Goal: Task Accomplishment & Management: Use online tool/utility

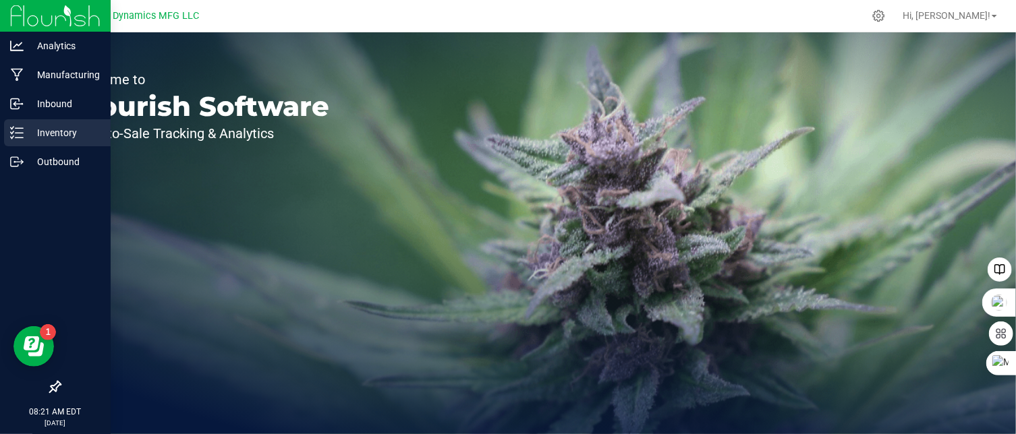
click at [13, 129] on icon at bounding box center [16, 132] width 13 height 13
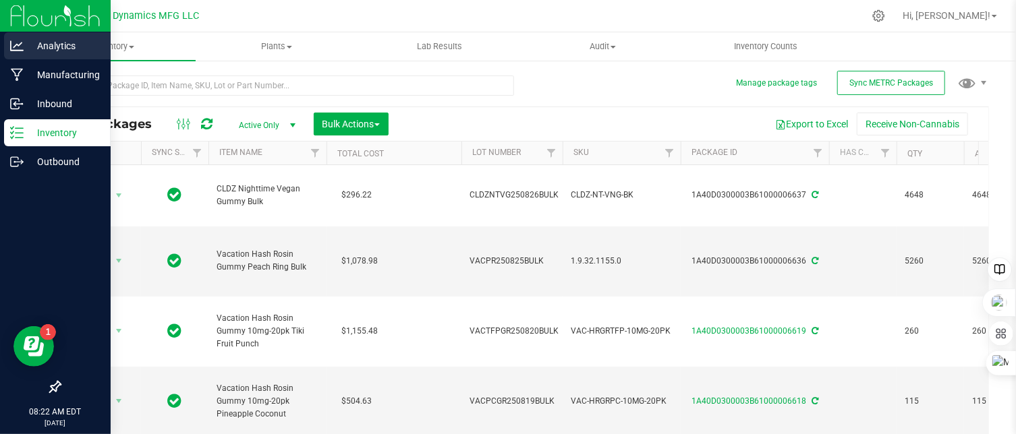
click at [19, 48] on icon at bounding box center [16, 45] width 13 height 13
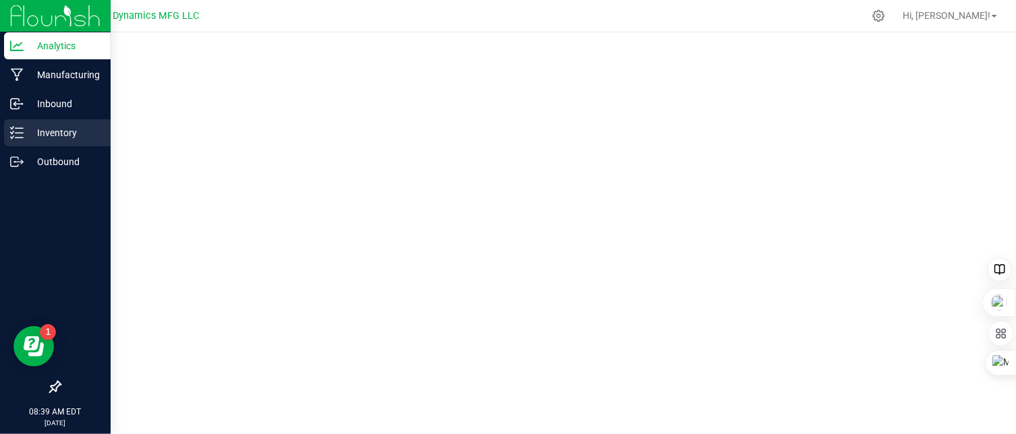
click at [12, 124] on div "Inventory" at bounding box center [57, 132] width 107 height 27
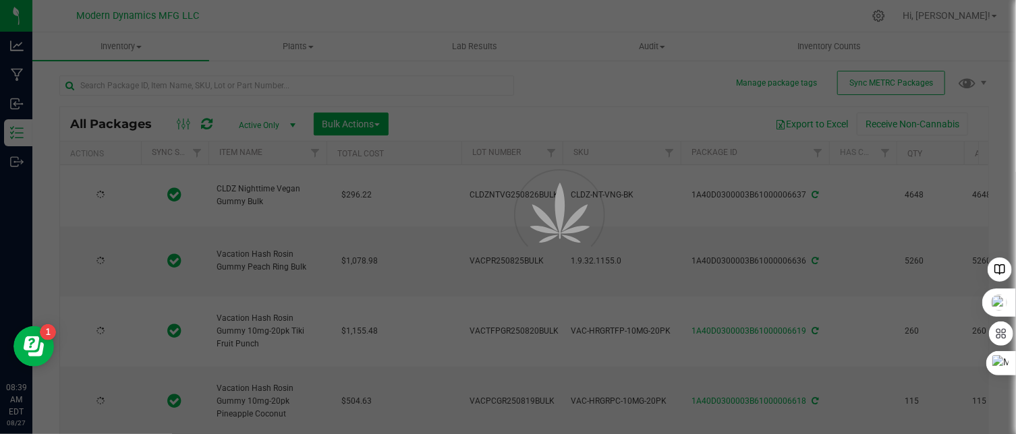
click at [890, 82] on div at bounding box center [508, 217] width 1016 height 434
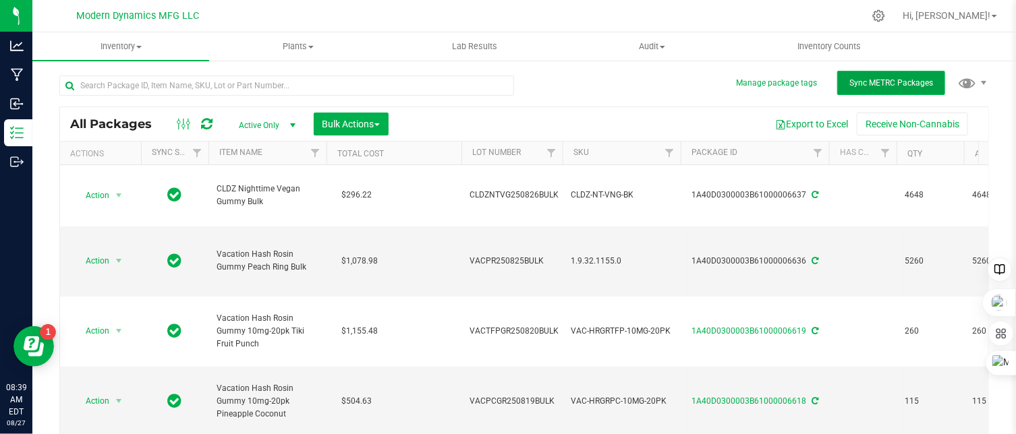
click at [890, 82] on span "Sync METRC Packages" at bounding box center [891, 82] width 84 height 9
click at [585, 80] on div "All Packages Active Only Active Only Lab Samples Locked All External Internal B…" at bounding box center [523, 267] width 929 height 409
click at [632, 111] on div "All Packages Active Only Active Only Lab Samples Locked All External Internal B…" at bounding box center [524, 124] width 928 height 34
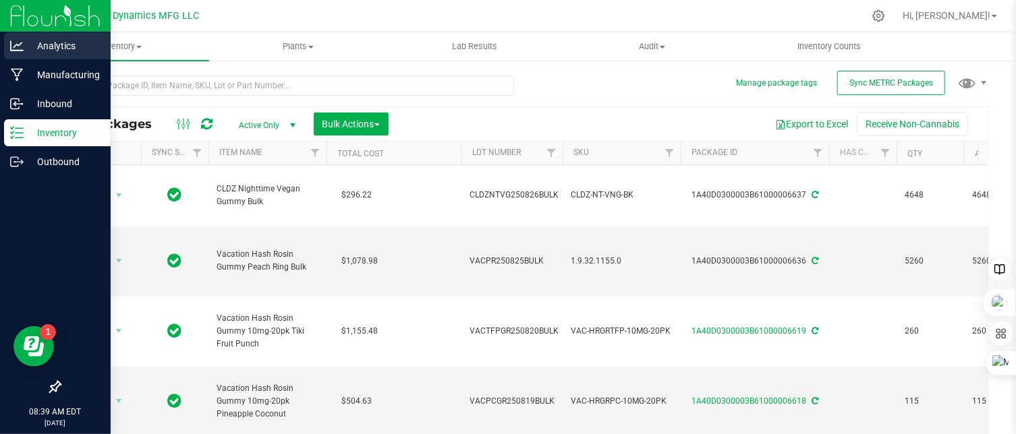
click at [19, 48] on icon at bounding box center [16, 45] width 13 height 13
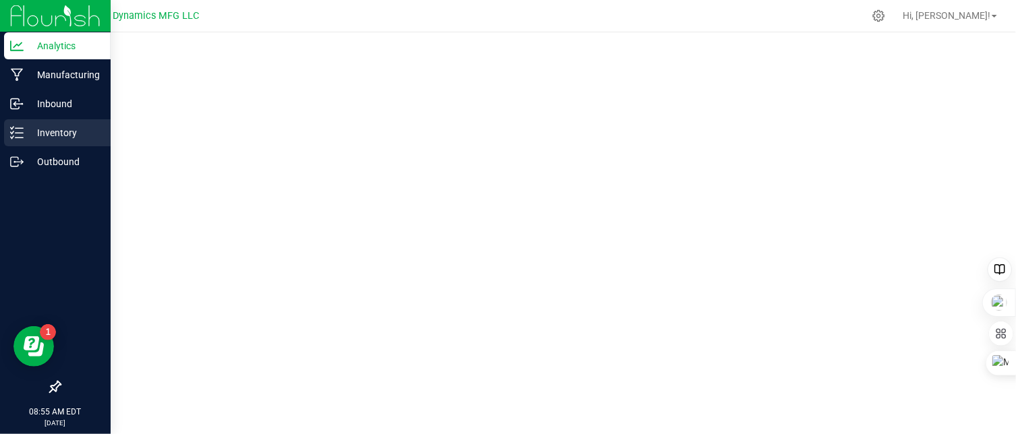
click at [17, 137] on icon at bounding box center [16, 132] width 13 height 13
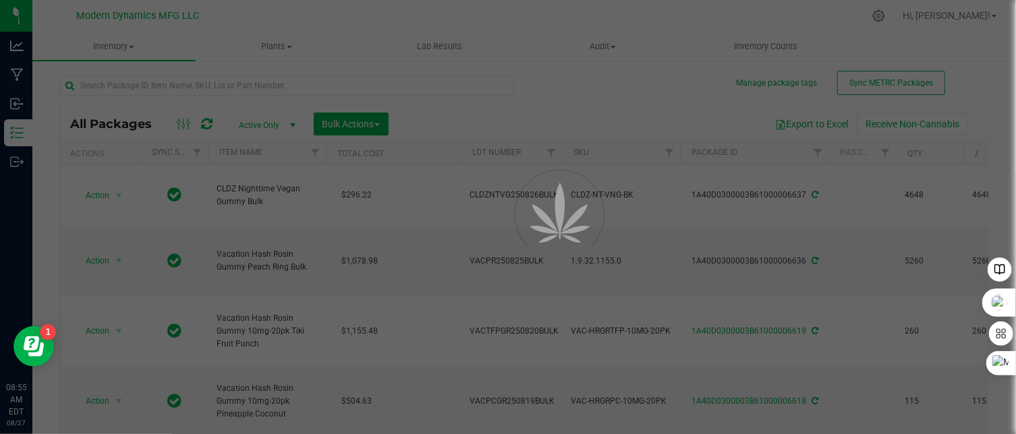
click at [161, 88] on div at bounding box center [508, 217] width 1016 height 434
click at [163, 84] on div at bounding box center [508, 217] width 1016 height 434
click at [18, 125] on div at bounding box center [508, 217] width 1016 height 434
click at [18, 129] on div at bounding box center [508, 217] width 1016 height 434
drag, startPoint x: 18, startPoint y: 129, endPoint x: 219, endPoint y: 47, distance: 216.5
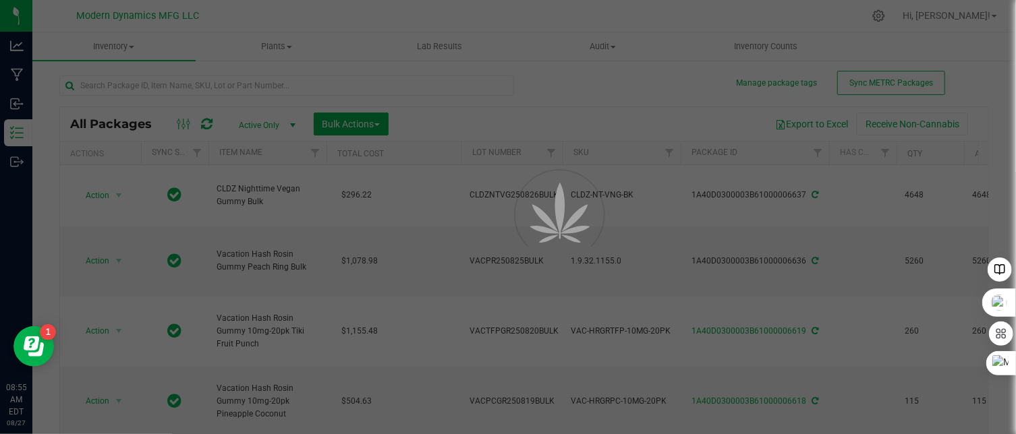
click at [20, 129] on div at bounding box center [508, 217] width 1016 height 434
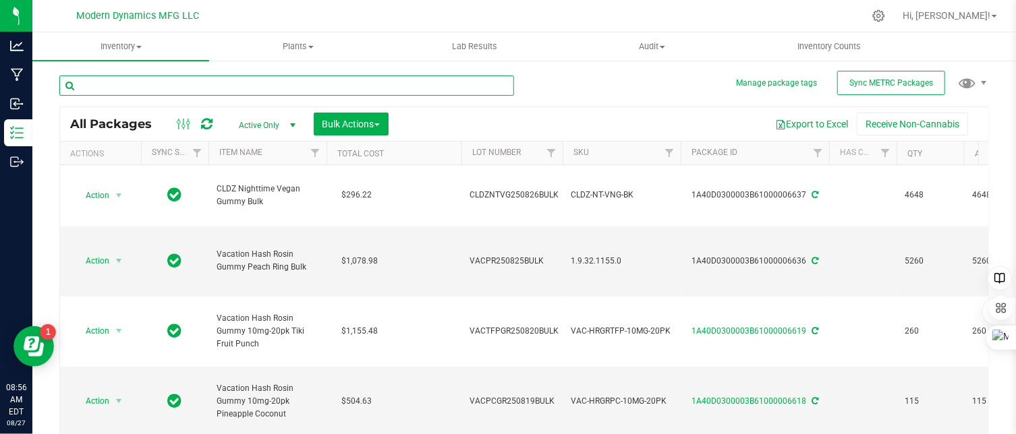
click at [191, 80] on input "text" at bounding box center [286, 86] width 455 height 20
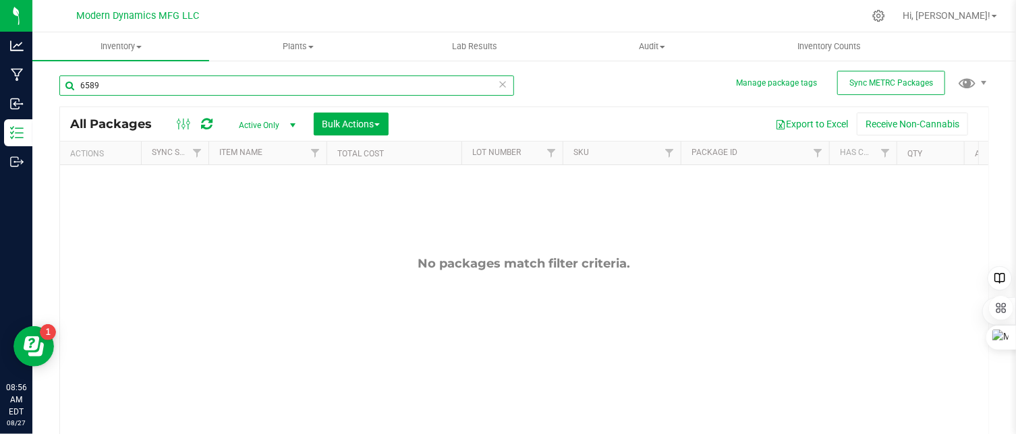
type input "6589"
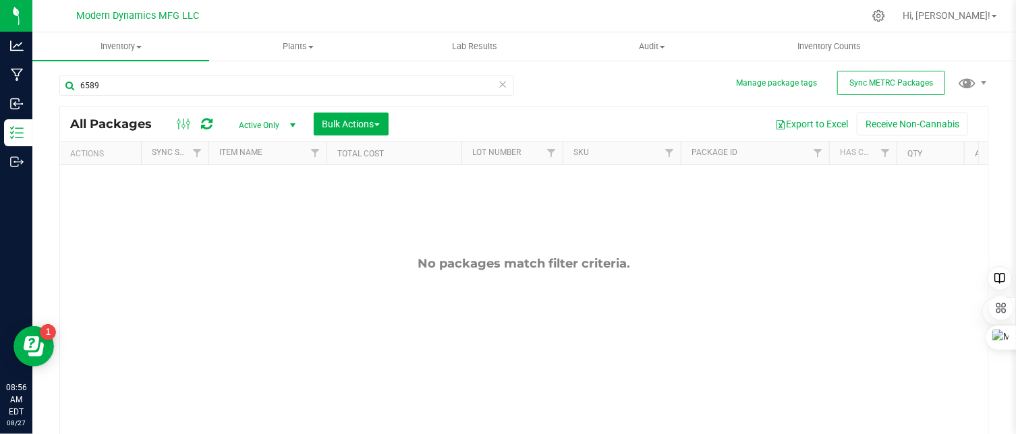
click at [294, 126] on span "select" at bounding box center [292, 125] width 11 height 11
click at [268, 204] on li "All" at bounding box center [263, 208] width 73 height 20
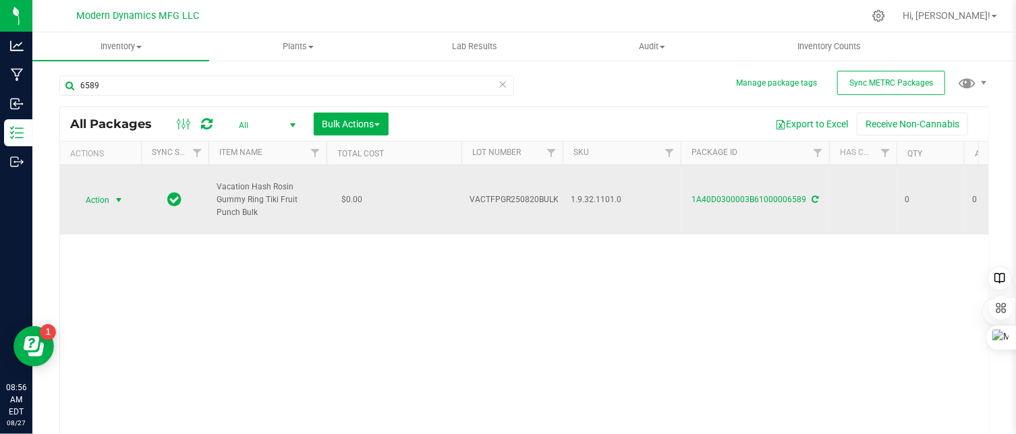
click at [118, 200] on span "select" at bounding box center [118, 200] width 11 height 11
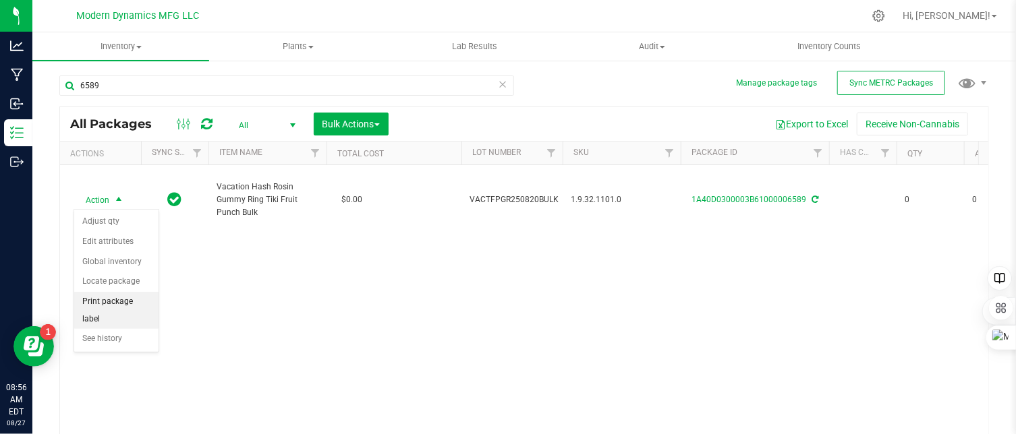
click at [124, 295] on li "Print package label" at bounding box center [116, 310] width 84 height 37
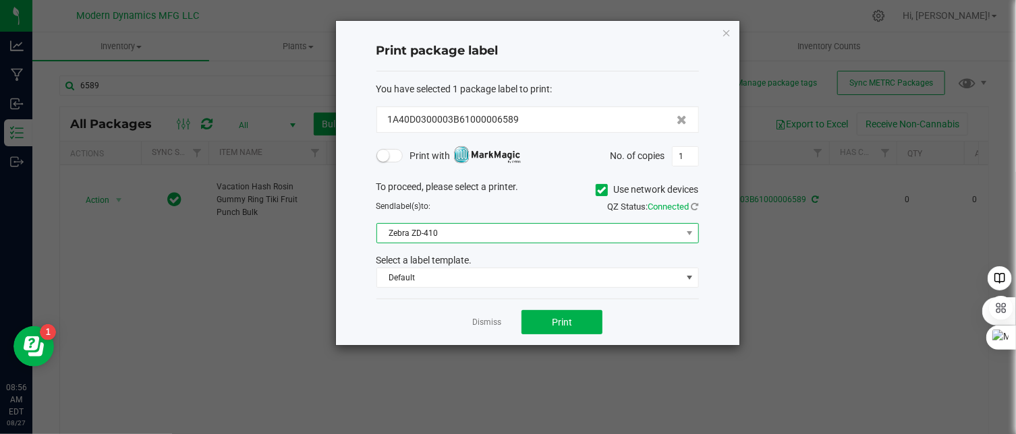
click at [455, 234] on span "Zebra ZD-410" at bounding box center [529, 233] width 304 height 19
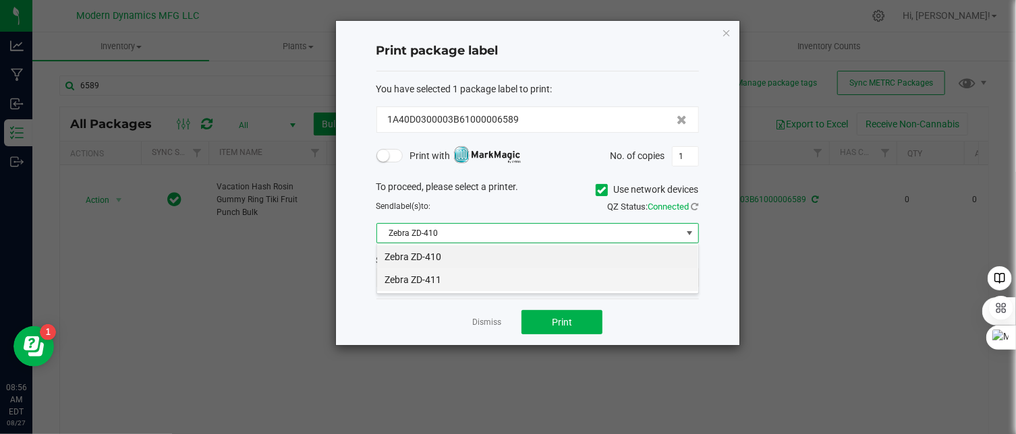
click at [442, 283] on li "Zebra ZD-411" at bounding box center [537, 279] width 321 height 23
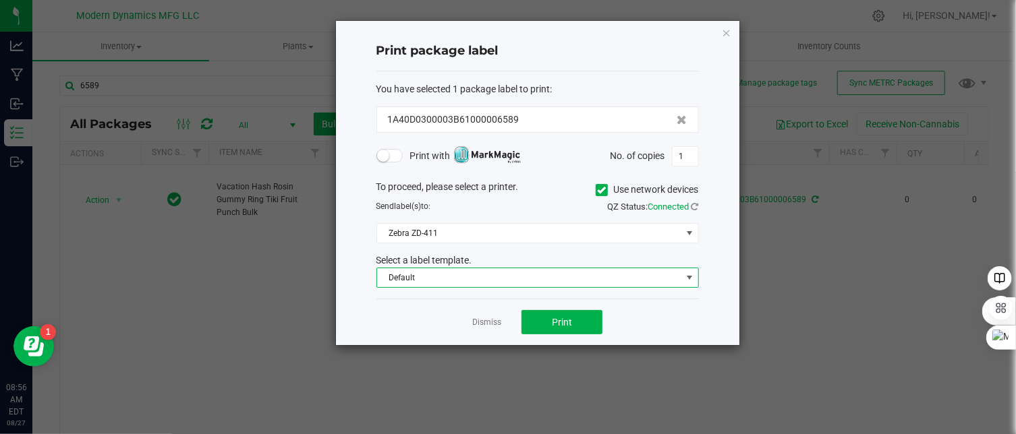
click at [443, 283] on span "Default" at bounding box center [529, 277] width 304 height 19
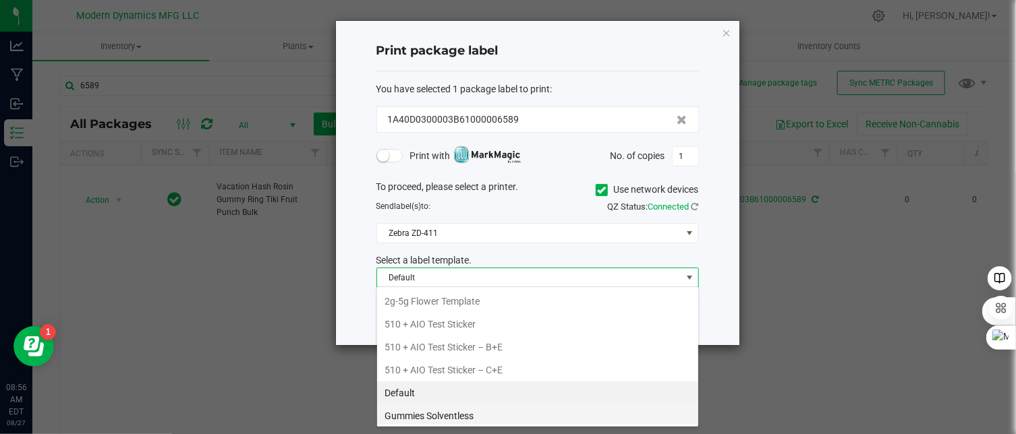
click at [467, 413] on li "Gummies Solventless" at bounding box center [537, 416] width 321 height 23
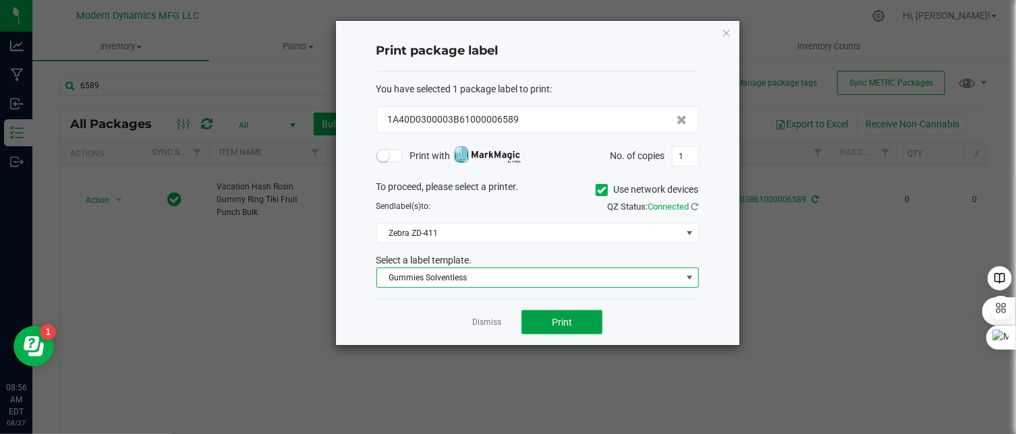
click at [576, 327] on button "Print" at bounding box center [561, 322] width 81 height 24
click at [727, 29] on icon "button" at bounding box center [726, 32] width 9 height 16
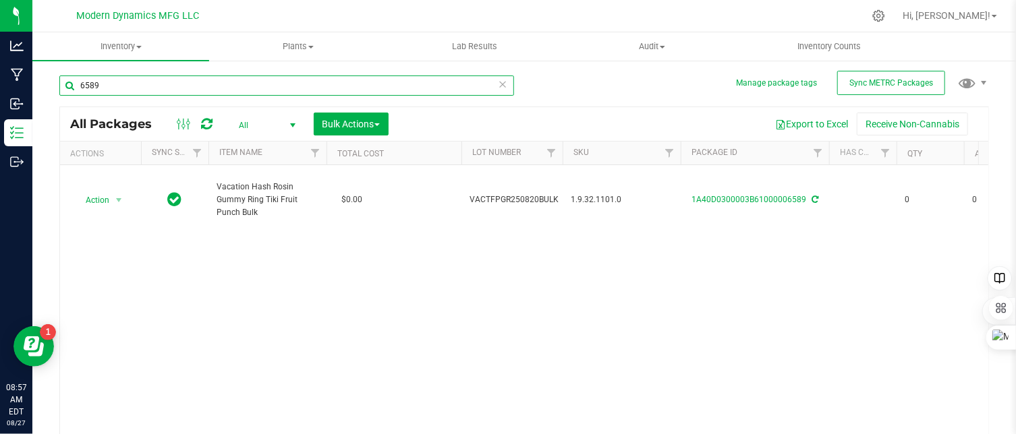
click at [156, 86] on input "6589" at bounding box center [286, 86] width 455 height 20
drag, startPoint x: 116, startPoint y: 83, endPoint x: 67, endPoint y: 89, distance: 48.9
click at [67, 89] on input "6619" at bounding box center [286, 86] width 455 height 20
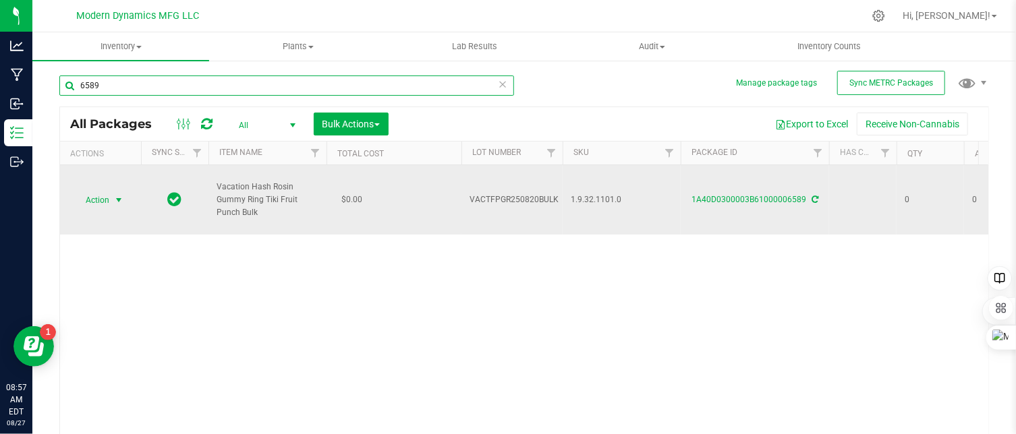
type input "6589"
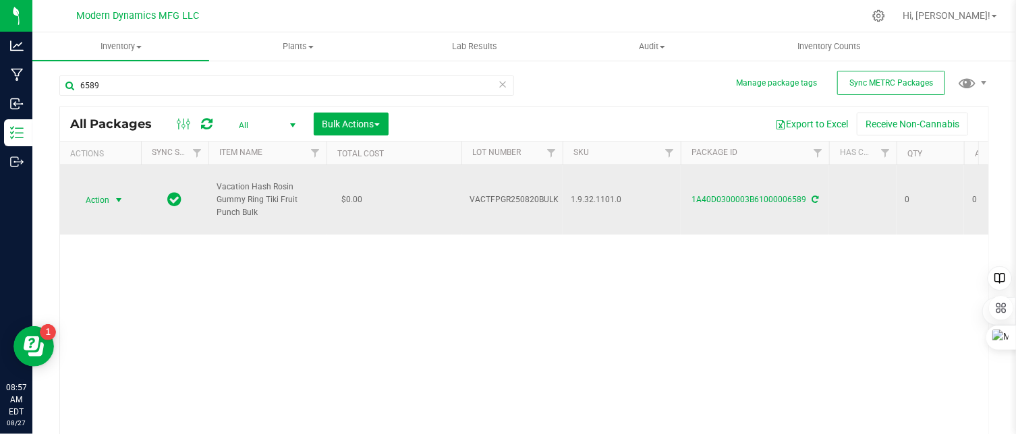
click at [121, 202] on span "select" at bounding box center [118, 200] width 11 height 11
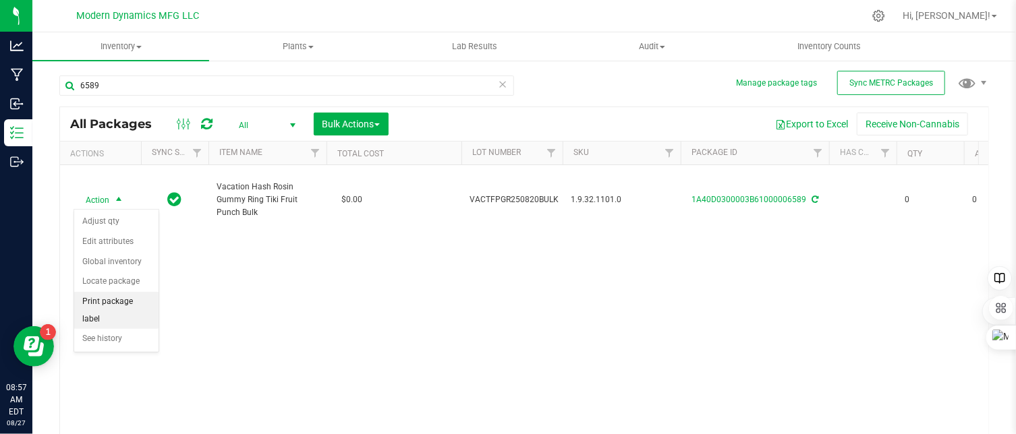
click at [130, 302] on li "Print package label" at bounding box center [116, 310] width 84 height 37
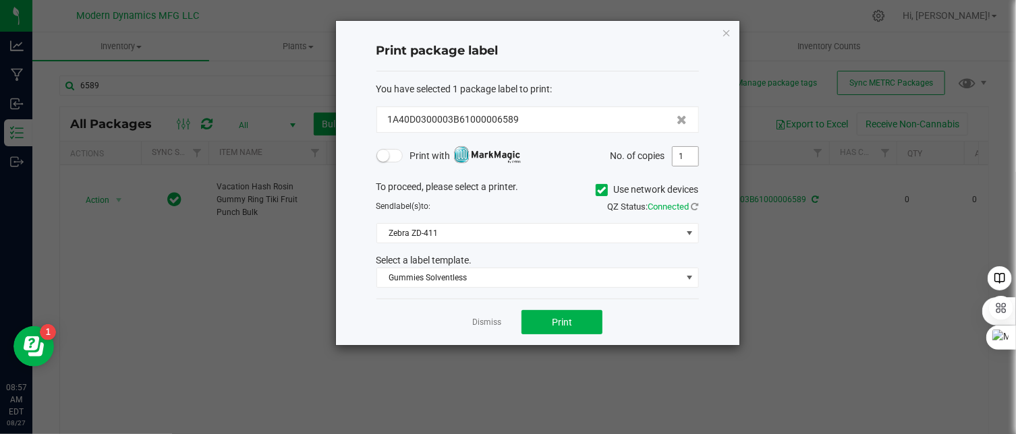
click at [690, 150] on input "1" at bounding box center [685, 156] width 26 height 19
click at [587, 322] on button "Print" at bounding box center [561, 322] width 81 height 24
click at [694, 149] on input "260" at bounding box center [685, 156] width 26 height 19
type input "1"
click at [561, 328] on button "Print" at bounding box center [561, 322] width 81 height 24
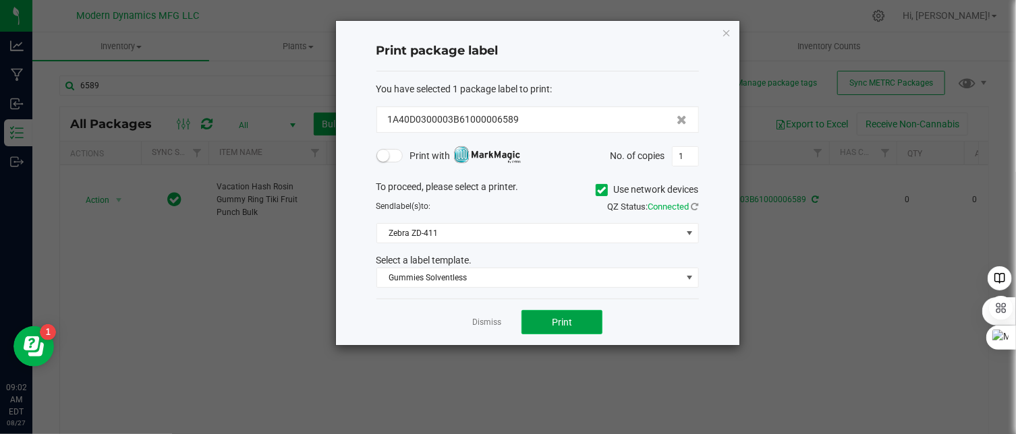
click at [575, 315] on button "Print" at bounding box center [561, 322] width 81 height 24
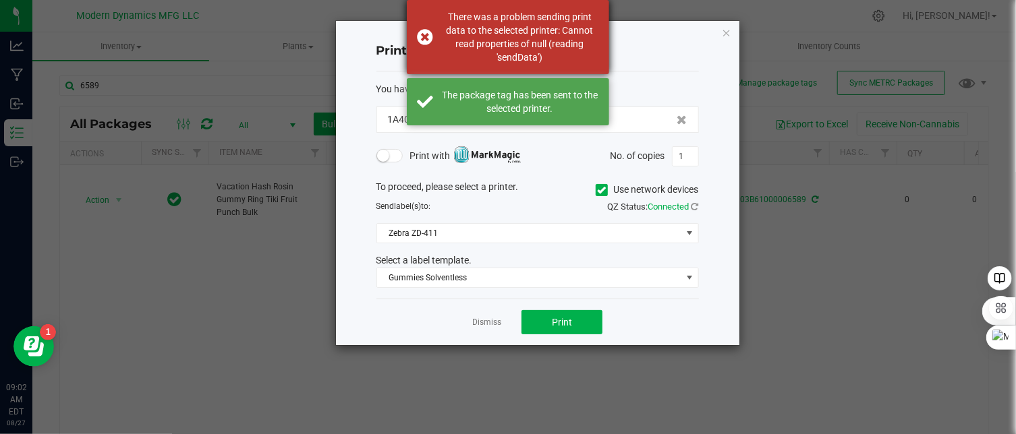
click at [426, 34] on div "There was a problem sending print data to the selected printer: Cannot read pro…" at bounding box center [508, 37] width 202 height 74
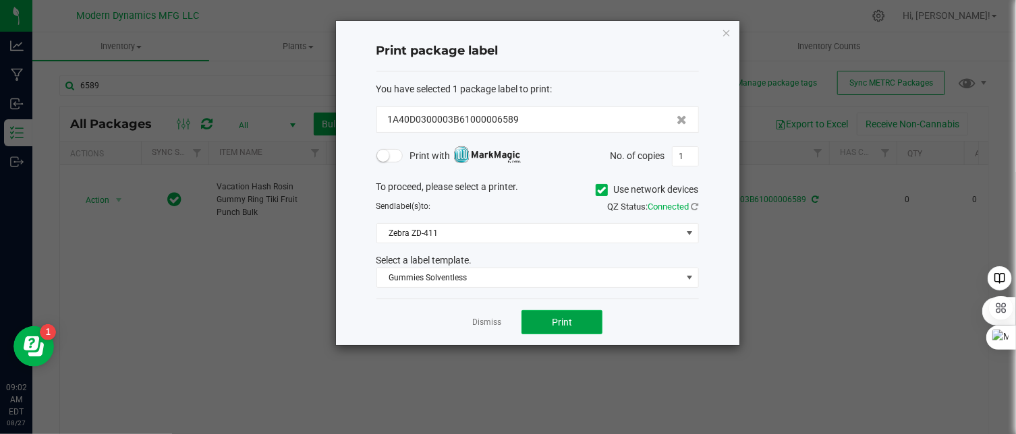
click at [546, 326] on button "Print" at bounding box center [561, 322] width 81 height 24
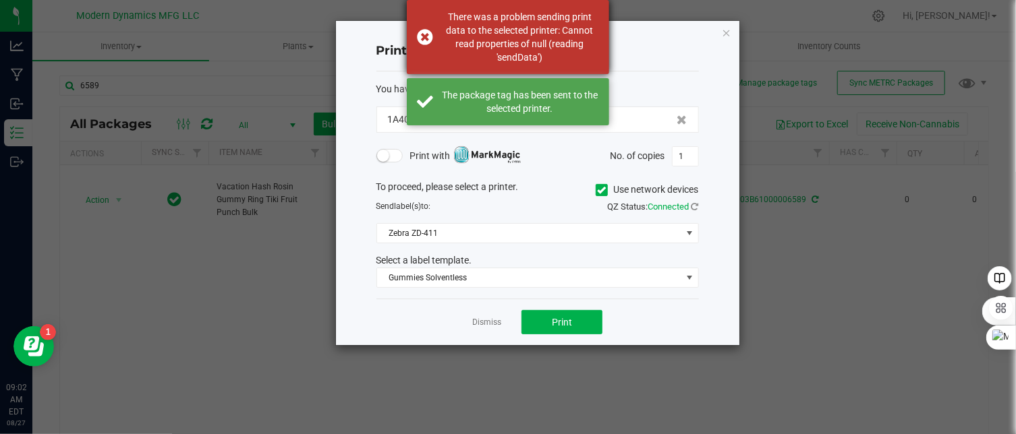
click at [424, 40] on div "There was a problem sending print data to the selected printer: Cannot read pro…" at bounding box center [508, 37] width 202 height 74
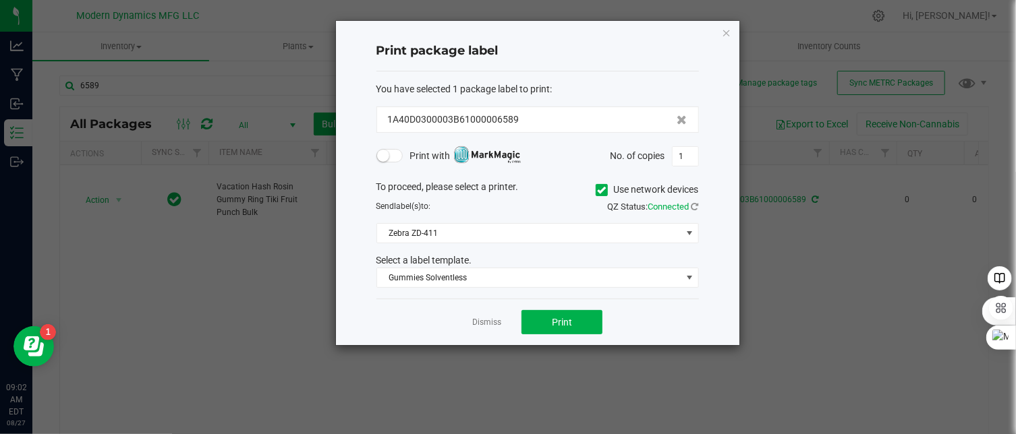
click at [661, 52] on h4 "Print package label" at bounding box center [537, 51] width 322 height 18
click at [539, 316] on button "Print" at bounding box center [561, 322] width 81 height 24
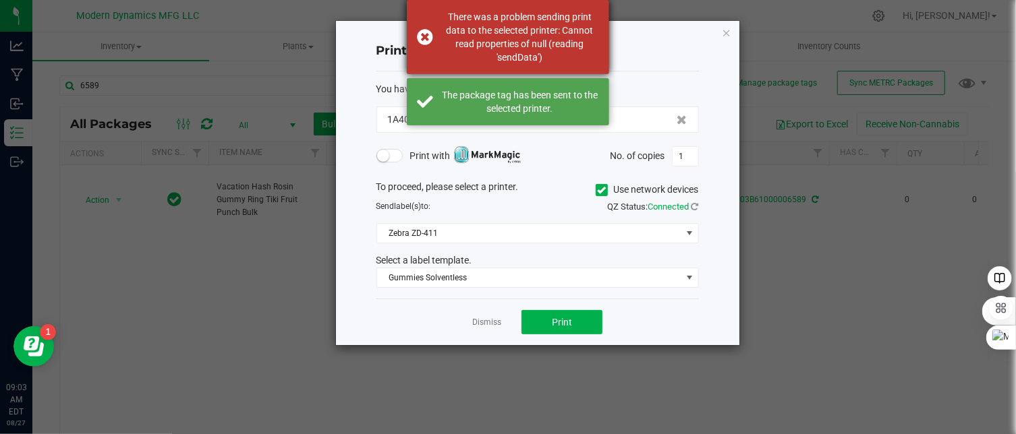
click at [422, 34] on div "There was a problem sending print data to the selected printer: Cannot read pro…" at bounding box center [508, 37] width 202 height 74
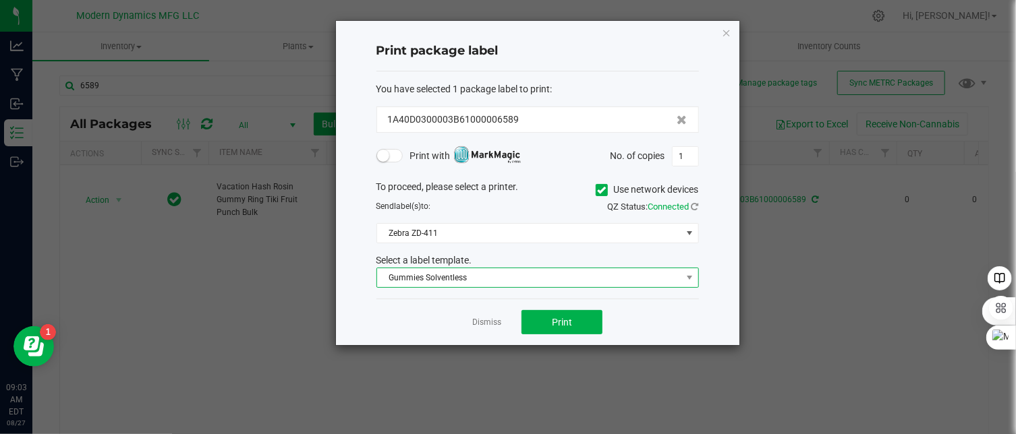
click at [461, 274] on span "Gummies Solventless" at bounding box center [529, 277] width 304 height 19
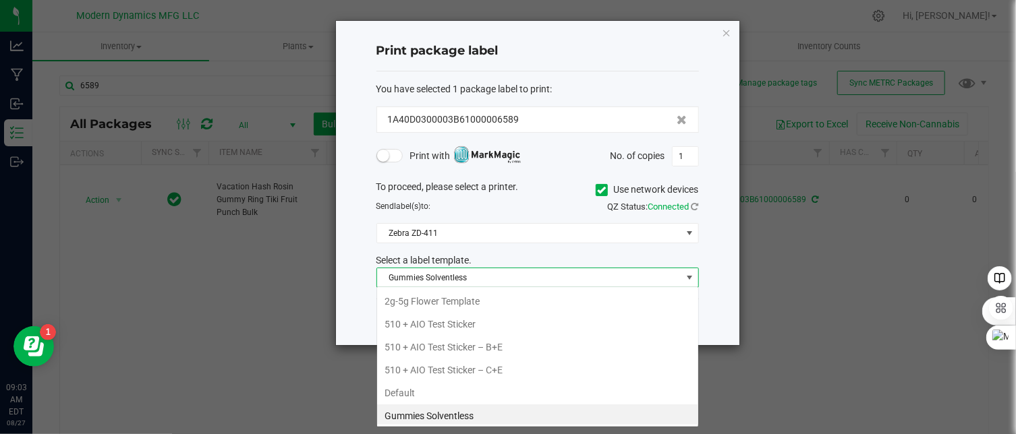
scroll to position [1, 0]
click at [461, 411] on li "Gummies Solventless" at bounding box center [537, 414] width 321 height 23
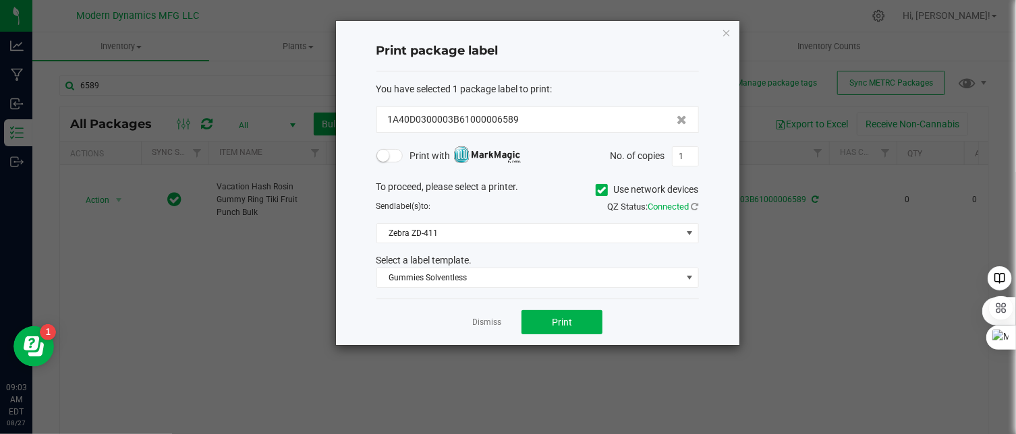
click at [572, 40] on div "Print package label" at bounding box center [537, 52] width 322 height 40
click at [574, 321] on button "Print" at bounding box center [561, 322] width 81 height 24
click at [572, 71] on div "You have selected 1 package label to print : 1A40D0300003B61000006589 Print wit…" at bounding box center [537, 185] width 322 height 228
click at [726, 26] on icon "button" at bounding box center [726, 32] width 9 height 16
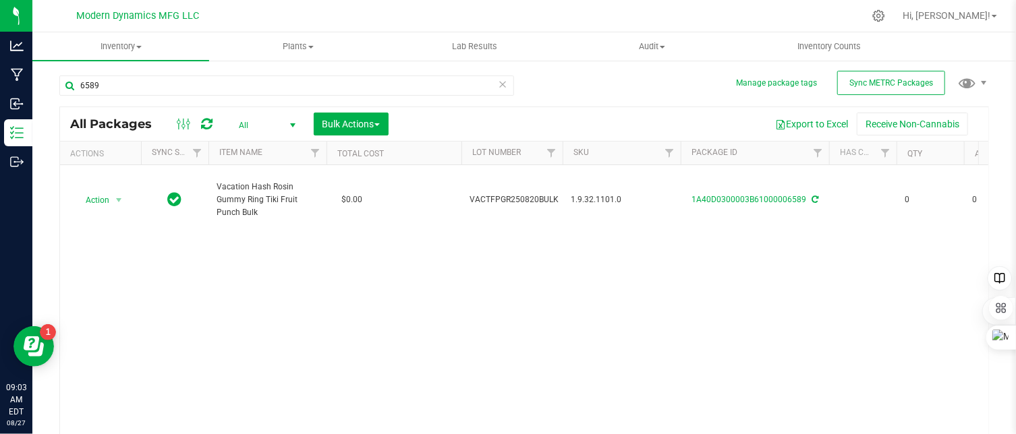
drag, startPoint x: 597, startPoint y: 382, endPoint x: 649, endPoint y: 394, distance: 53.8
click at [598, 381] on div "Action Action Adjust qty Edit attributes Global inventory Locate package Print …" at bounding box center [524, 302] width 928 height 274
click at [704, 304] on div "Action Action Adjust qty Edit attributes Global inventory Locate package Print …" at bounding box center [524, 302] width 928 height 274
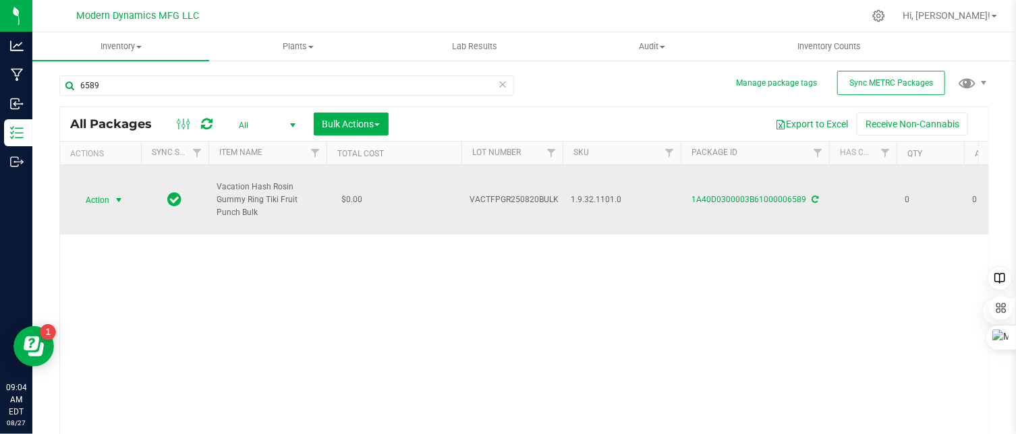
click at [119, 199] on span "select" at bounding box center [118, 200] width 11 height 11
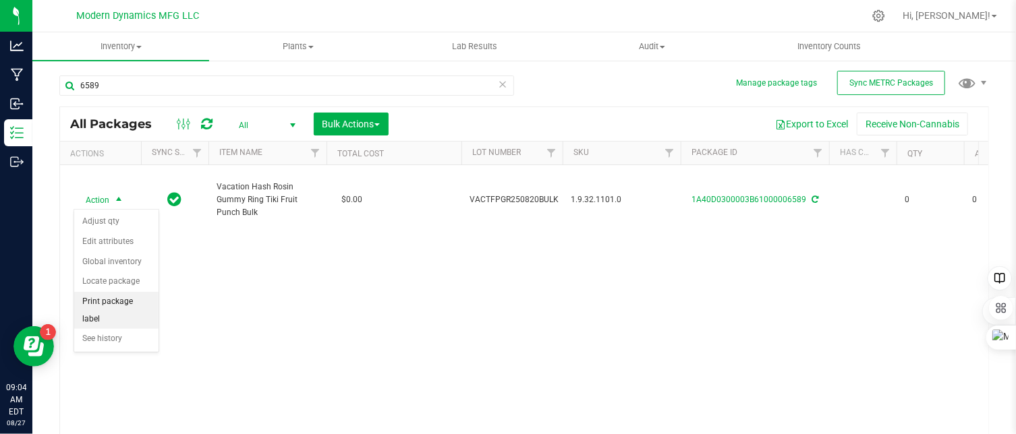
click at [127, 302] on li "Print package label" at bounding box center [116, 310] width 84 height 37
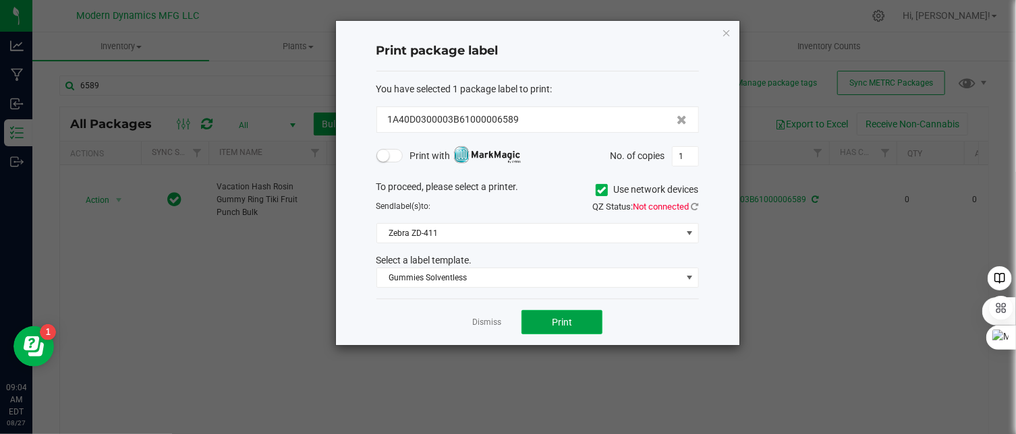
click at [562, 317] on span "Print" at bounding box center [562, 322] width 20 height 11
click at [684, 154] on input "1" at bounding box center [685, 156] width 26 height 19
type input "260"
click at [577, 322] on button "Print" at bounding box center [561, 322] width 81 height 24
